Goal: Find specific page/section: Find specific page/section

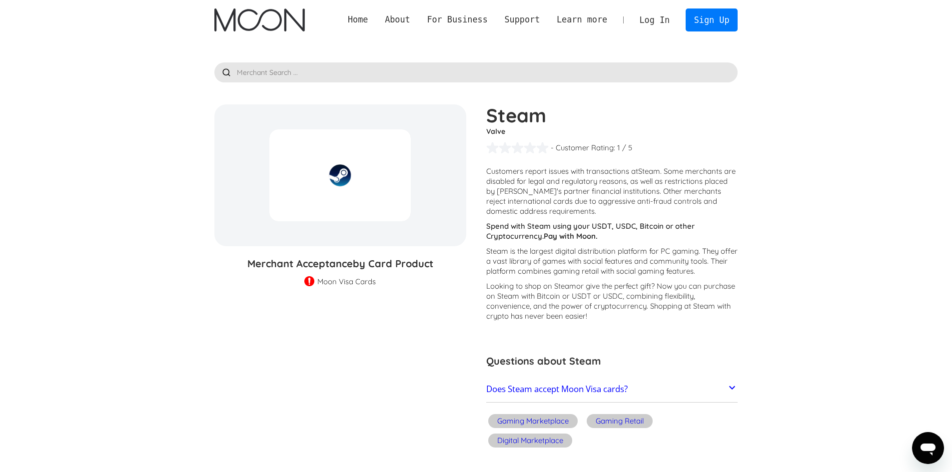
click at [314, 277] on img at bounding box center [309, 281] width 10 height 11
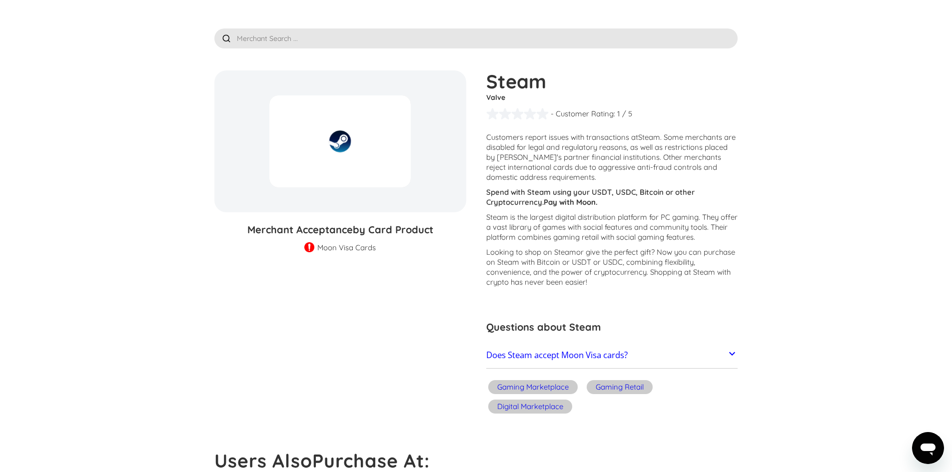
scroll to position [50, 0]
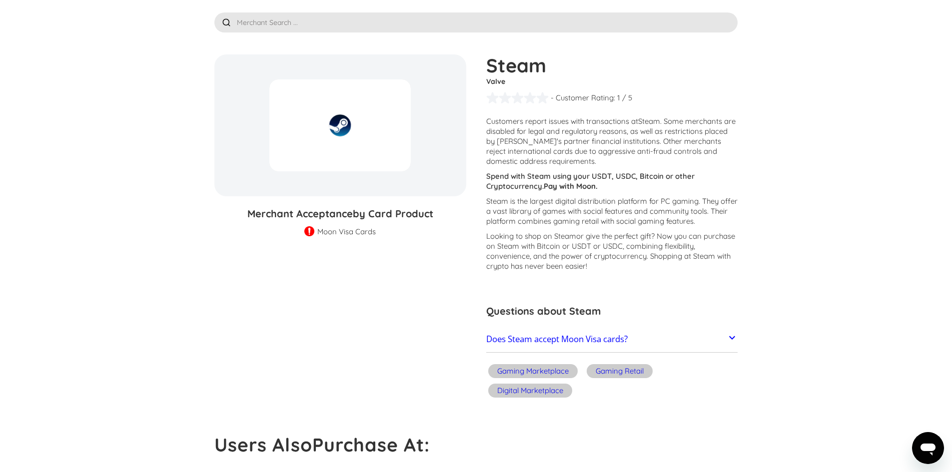
click at [564, 390] on div "Digital Marketplace" at bounding box center [530, 391] width 84 height 14
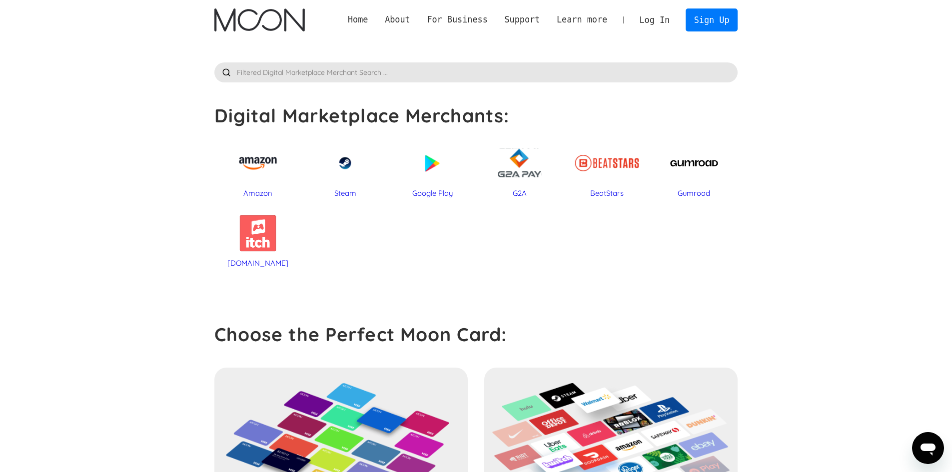
click at [348, 173] on div at bounding box center [344, 163] width 77 height 50
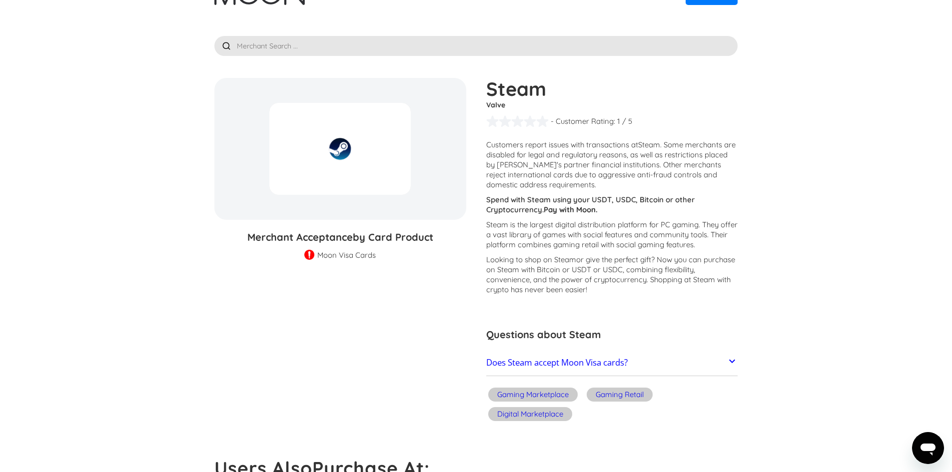
scroll to position [50, 0]
